Goal: Transaction & Acquisition: Subscribe to service/newsletter

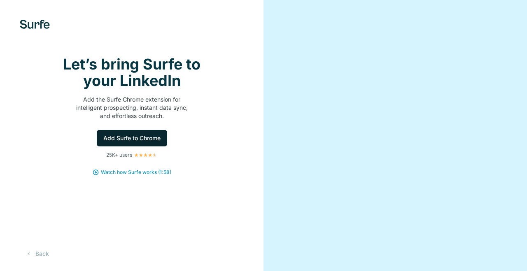
click at [135, 143] on span "Add Surfe to Chrome" at bounding box center [131, 138] width 57 height 8
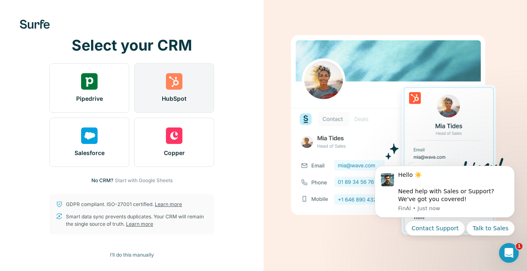
click at [178, 87] on img at bounding box center [174, 81] width 16 height 16
click at [168, 86] on img at bounding box center [174, 81] width 16 height 16
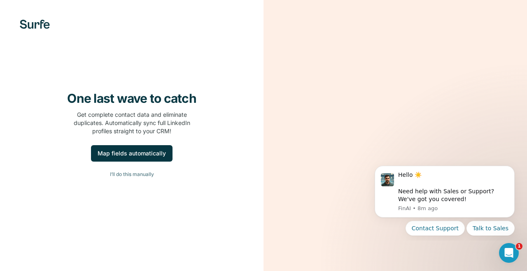
scroll to position [0, 0]
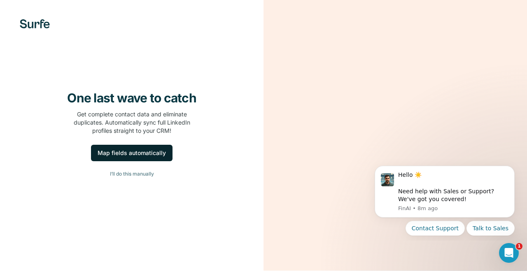
click at [135, 157] on div "Map fields automatically" at bounding box center [132, 153] width 68 height 8
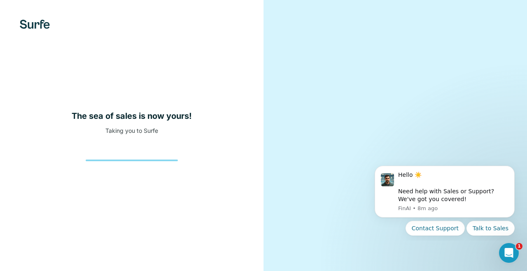
scroll to position [12, 0]
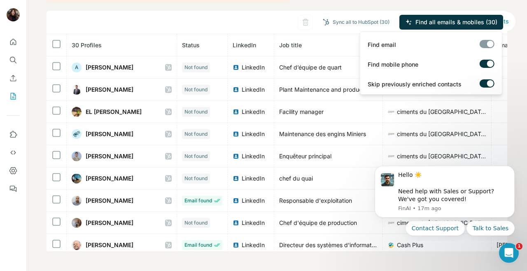
click at [487, 43] on div at bounding box center [487, 44] width 15 height 8
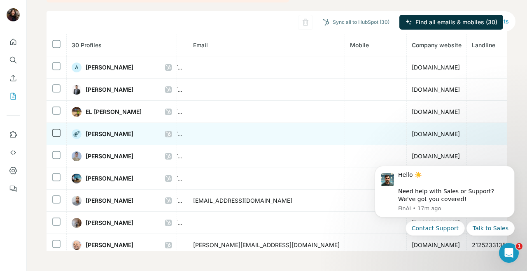
scroll to position [0, 322]
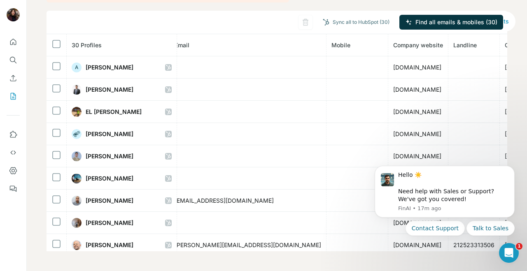
click at [519, 74] on div "My lists / List Export: the new list - 28/09/2025 21:12 990 93 Buy credits List…" at bounding box center [277, 135] width 501 height 271
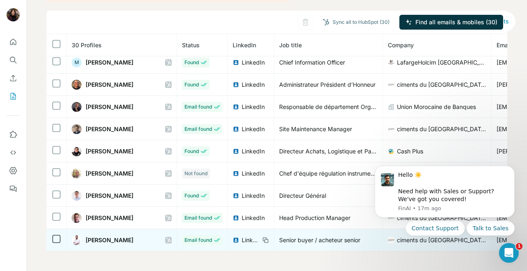
scroll to position [0, 0]
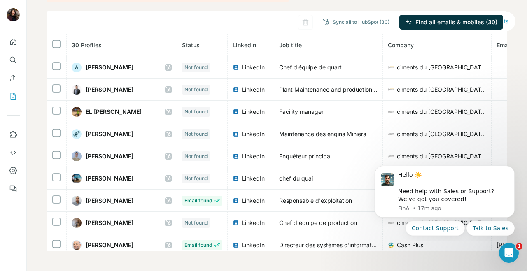
click at [51, 43] on th at bounding box center [57, 45] width 20 height 22
click at [31, 87] on div "My lists / List Export: the new list - 28/09/2025 21:12 990 93 Buy credits List…" at bounding box center [277, 135] width 501 height 271
